Goal: Transaction & Acquisition: Purchase product/service

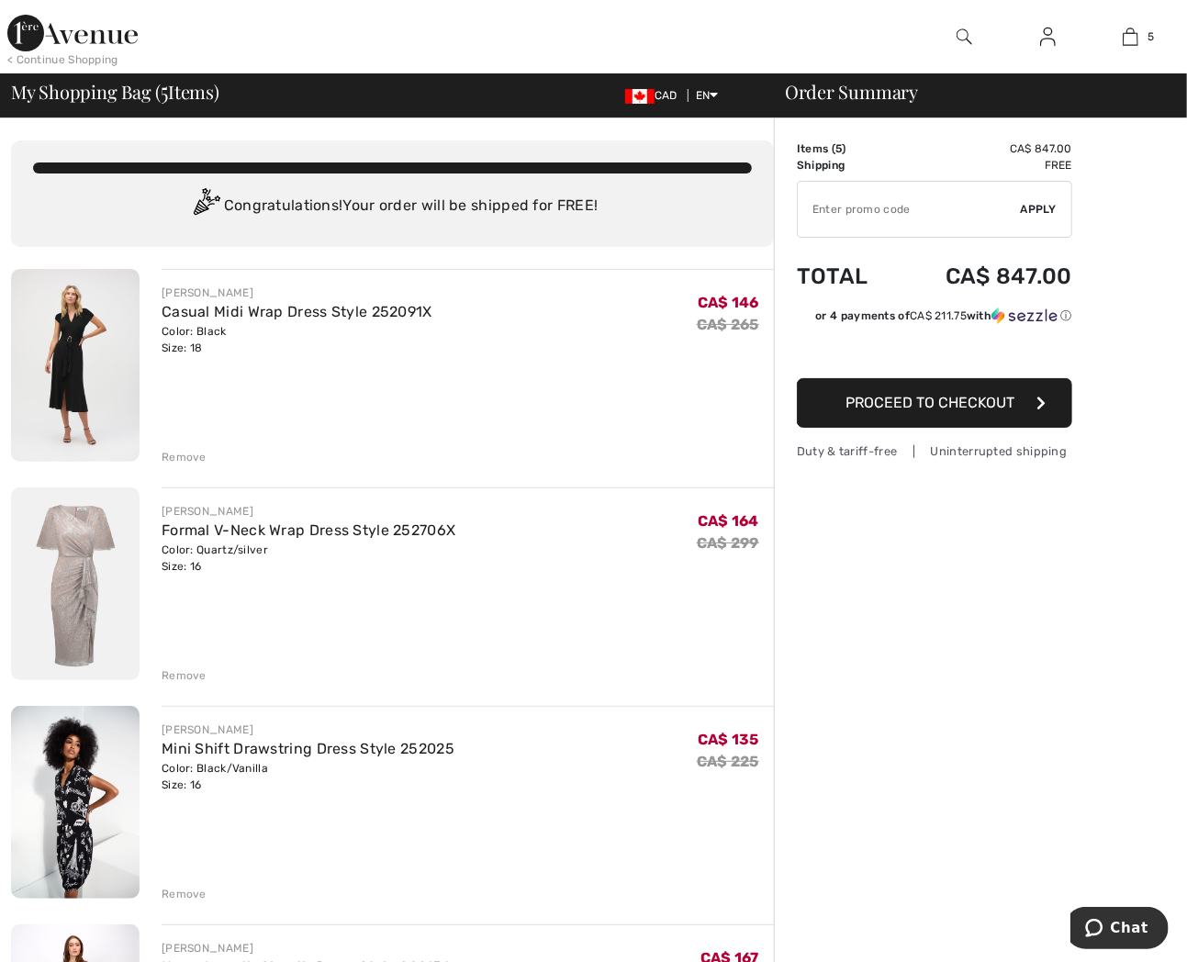
click at [186, 447] on div "Remove" at bounding box center [468, 455] width 612 height 20
click at [184, 452] on div "Remove" at bounding box center [184, 457] width 45 height 17
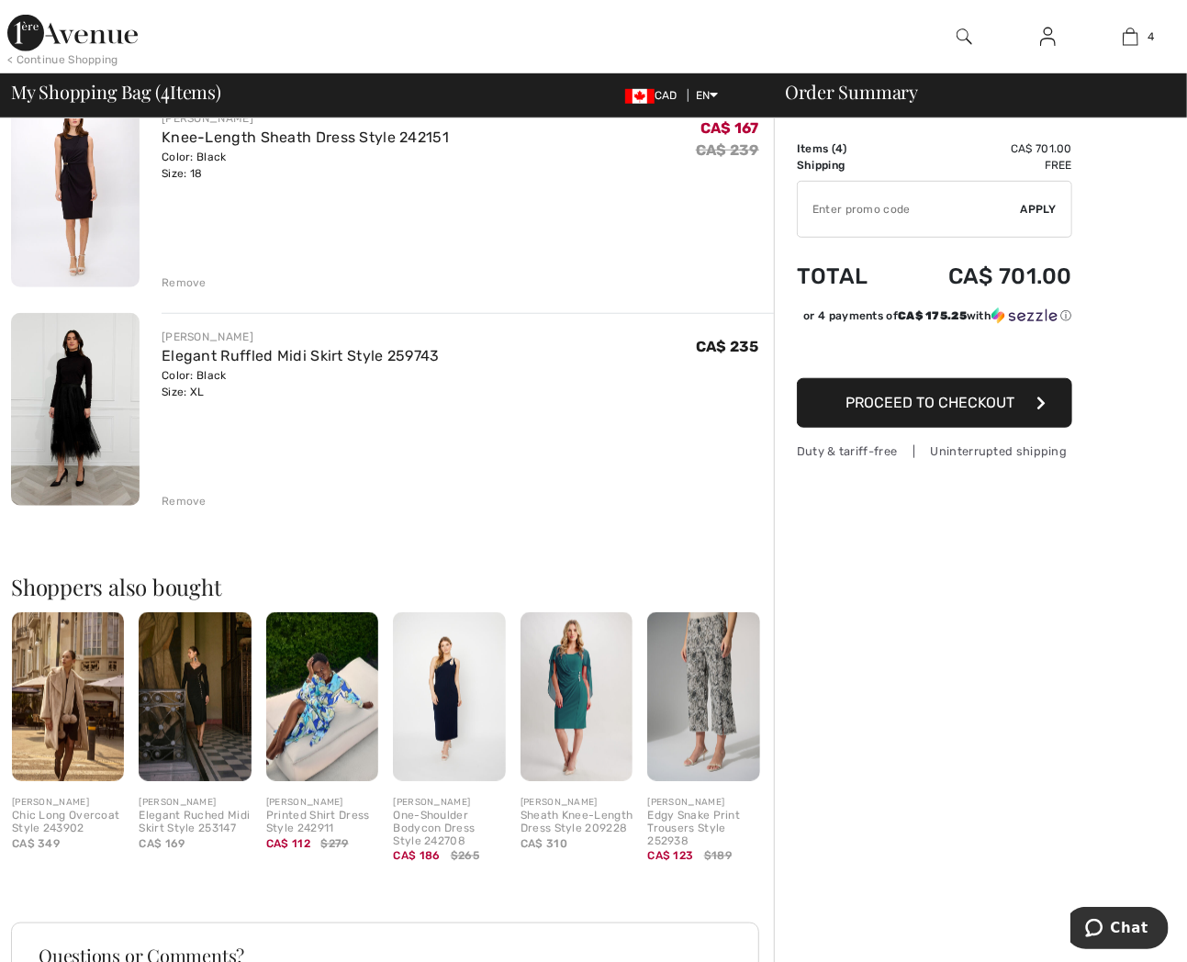
scroll to position [306, 0]
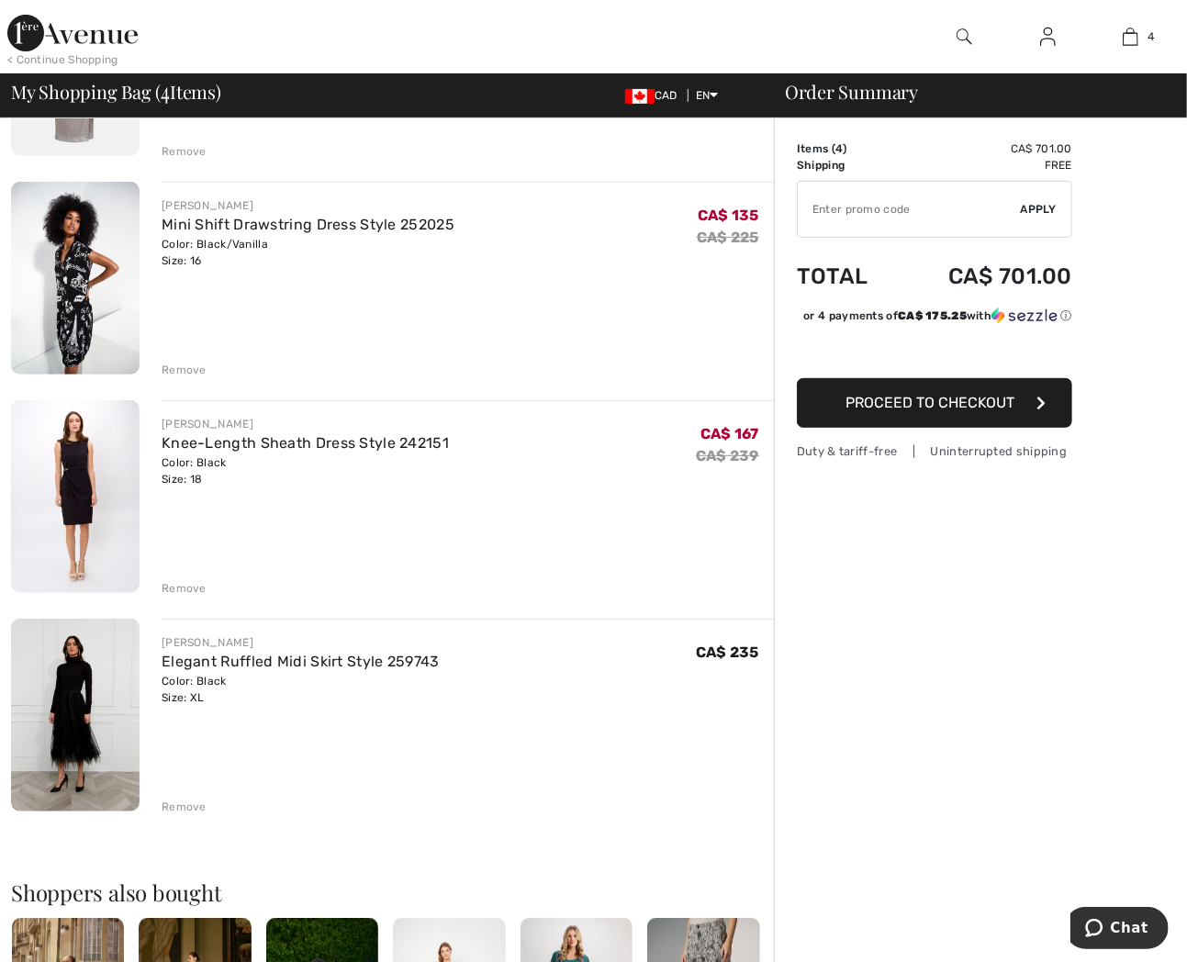
click at [197, 589] on div "Remove" at bounding box center [184, 588] width 45 height 17
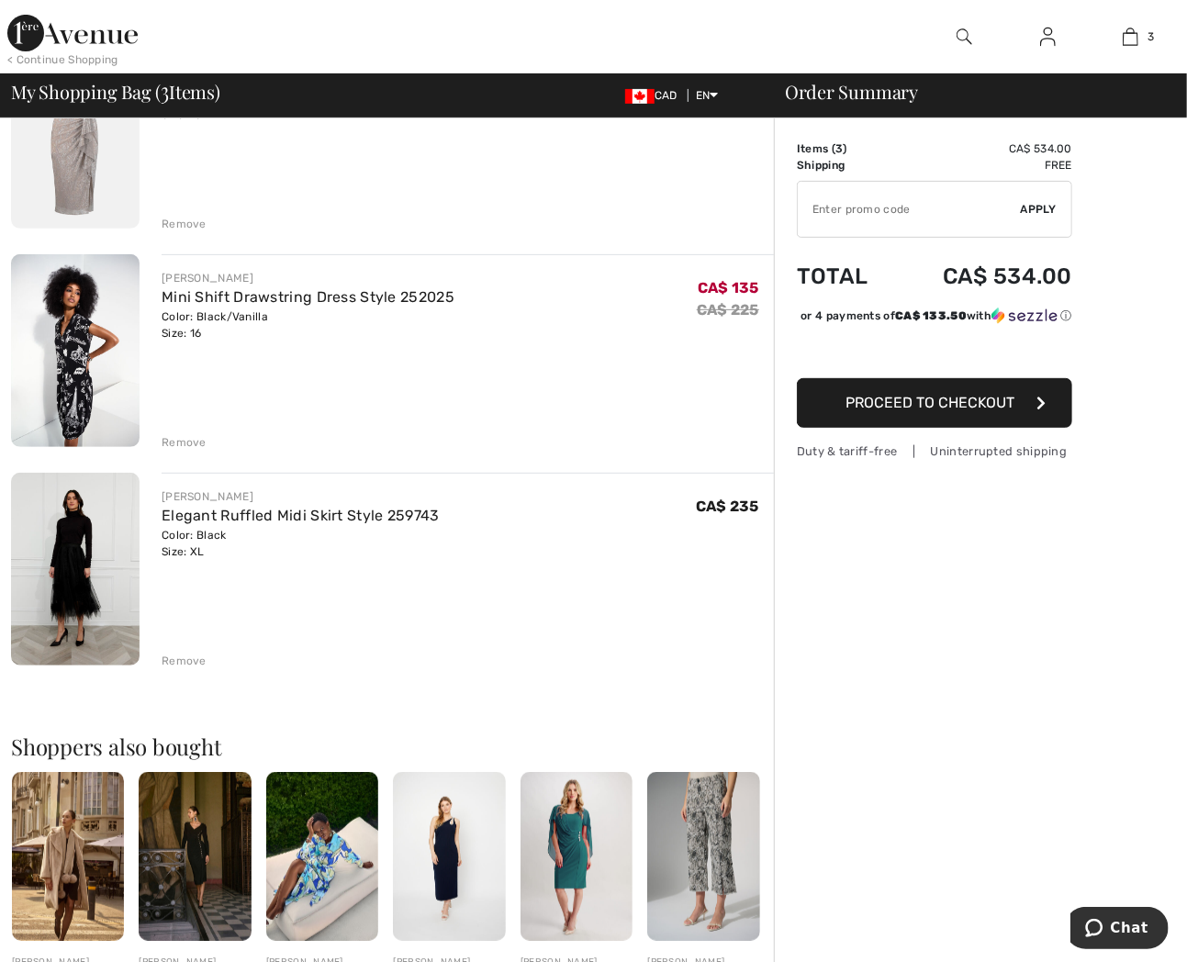
scroll to position [0, 0]
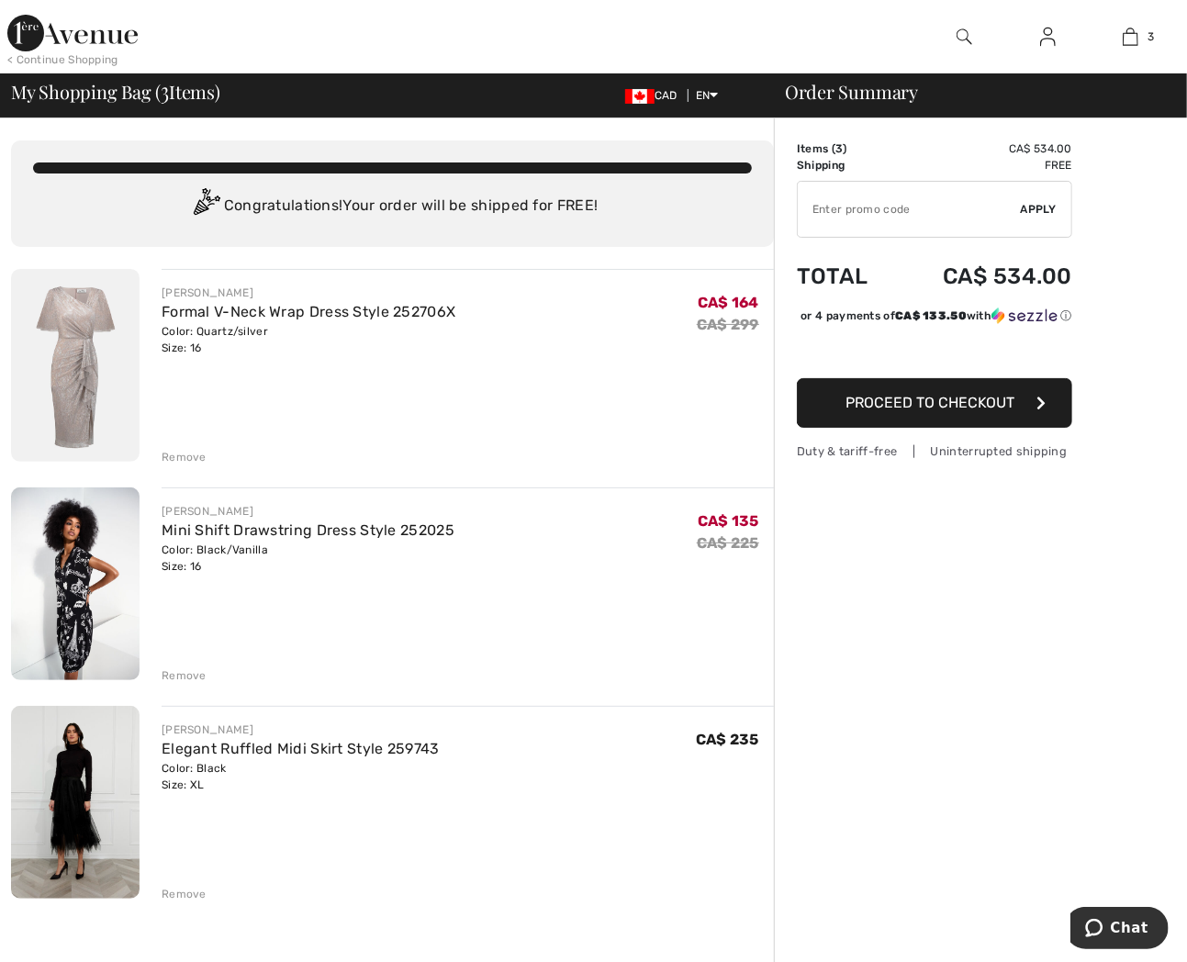
click at [127, 30] on img at bounding box center [72, 33] width 130 height 37
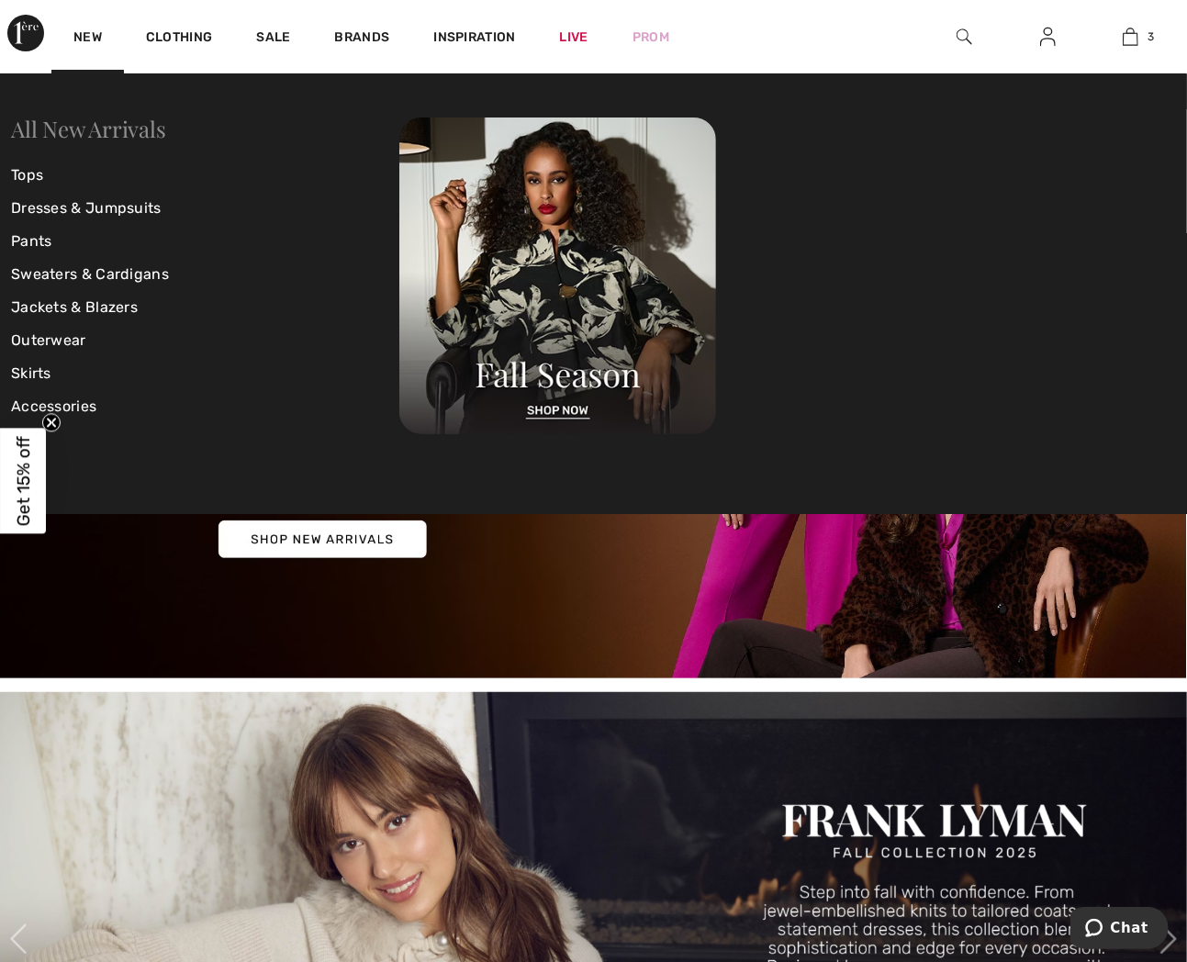
click at [66, 127] on link "All New Arrivals" at bounding box center [88, 128] width 154 height 29
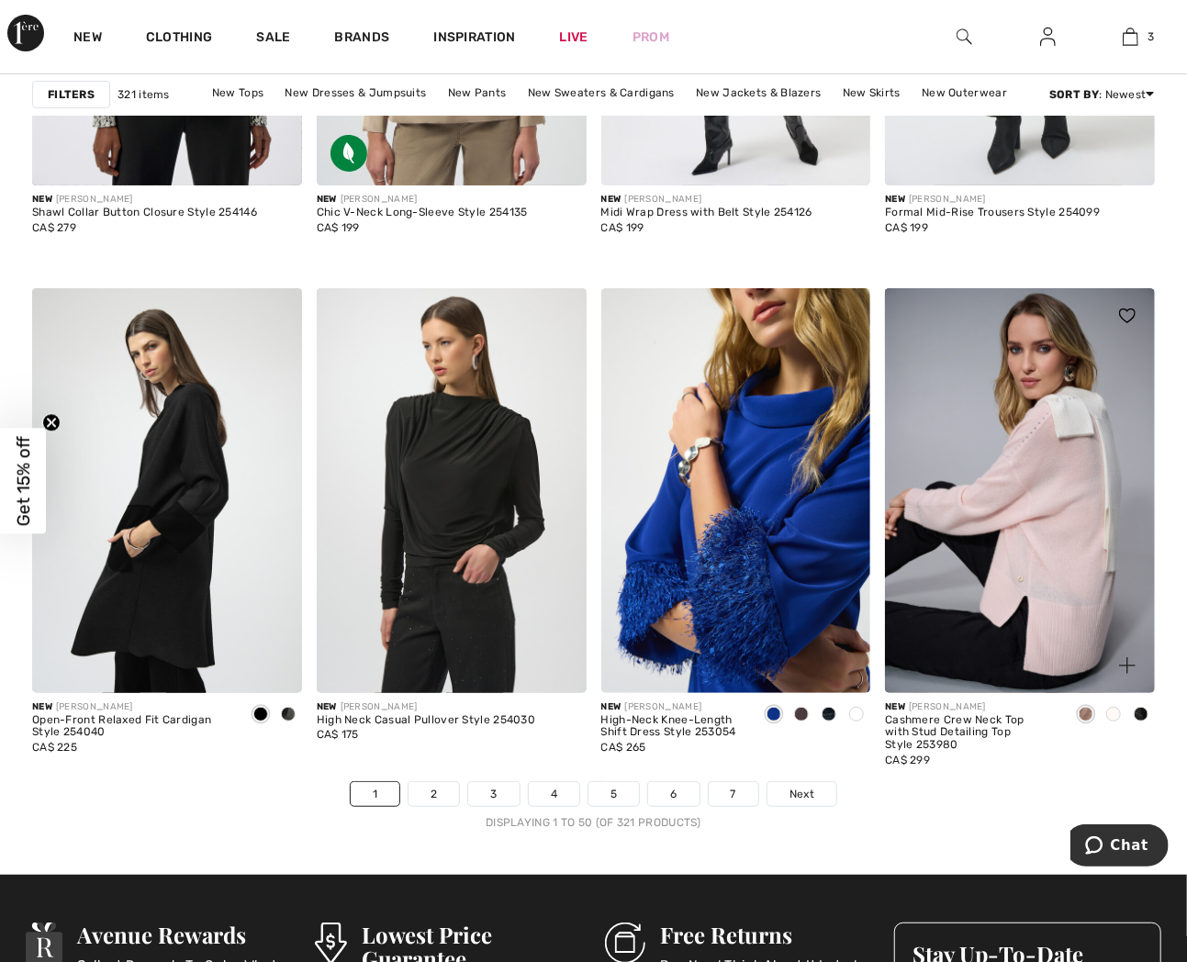
scroll to position [7138, 0]
